Goal: Information Seeking & Learning: Find specific page/section

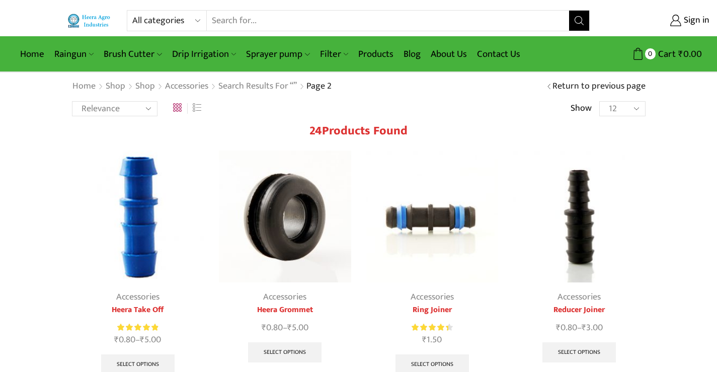
click at [200, 21] on select "All categories Accessories Air Release Valve Brush Cutter Domestic Use Drip Irr…" at bounding box center [169, 21] width 74 height 20
select select "venturi"
click at [132, 11] on select "All categories Accessories Air Release Valve Brush Cutter Domestic Use Drip Irr…" at bounding box center [169, 21] width 74 height 20
click at [577, 21] on icon "Search button" at bounding box center [579, 20] width 9 height 9
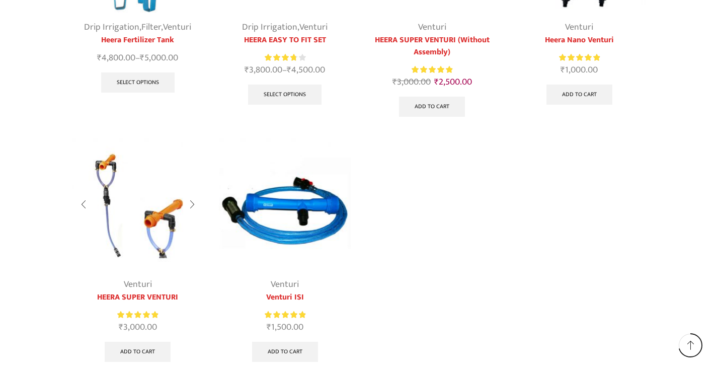
scroll to position [302, 0]
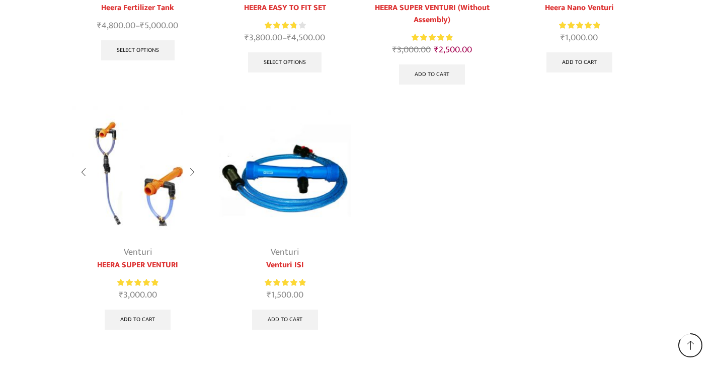
click at [194, 171] on div at bounding box center [192, 172] width 23 height 27
